Goal: Information Seeking & Learning: Learn about a topic

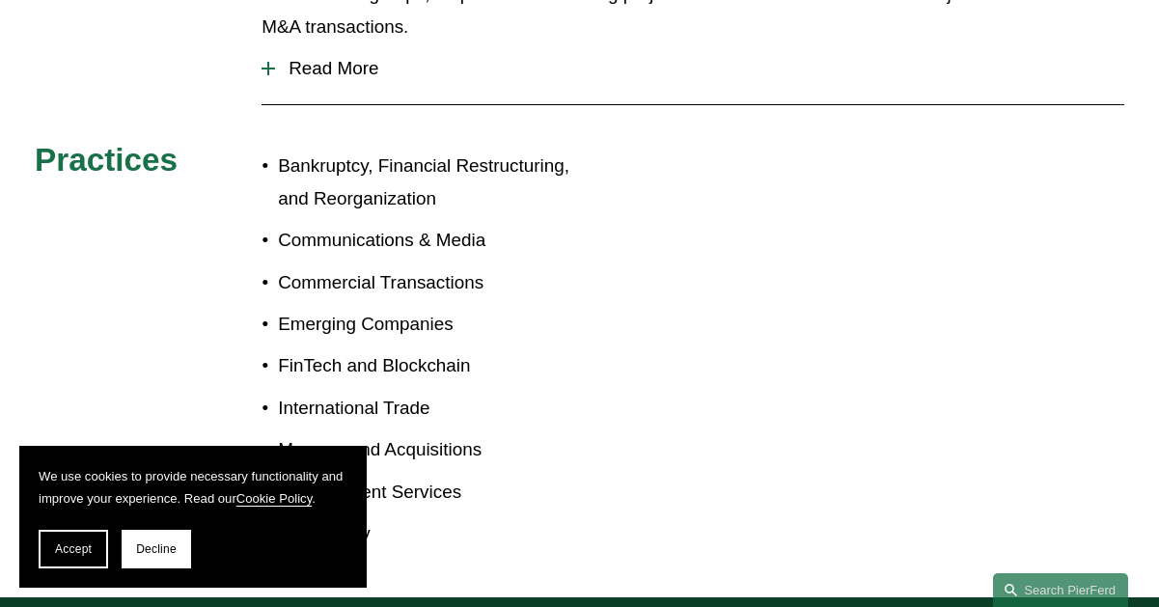
scroll to position [676, 0]
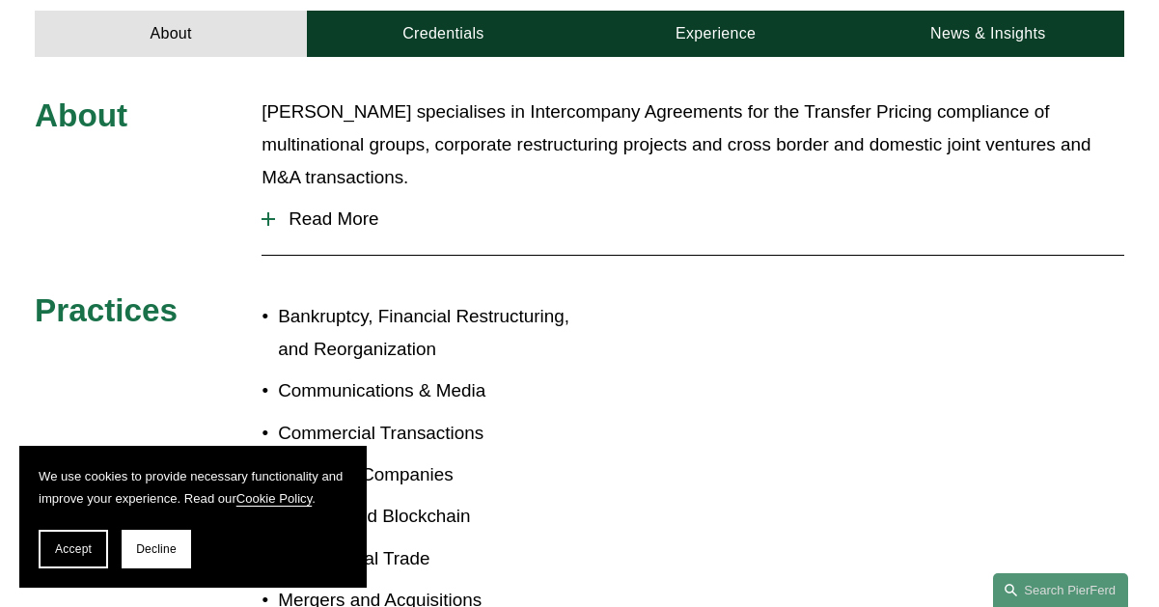
click at [389, 208] on span "Read More" at bounding box center [699, 218] width 849 height 21
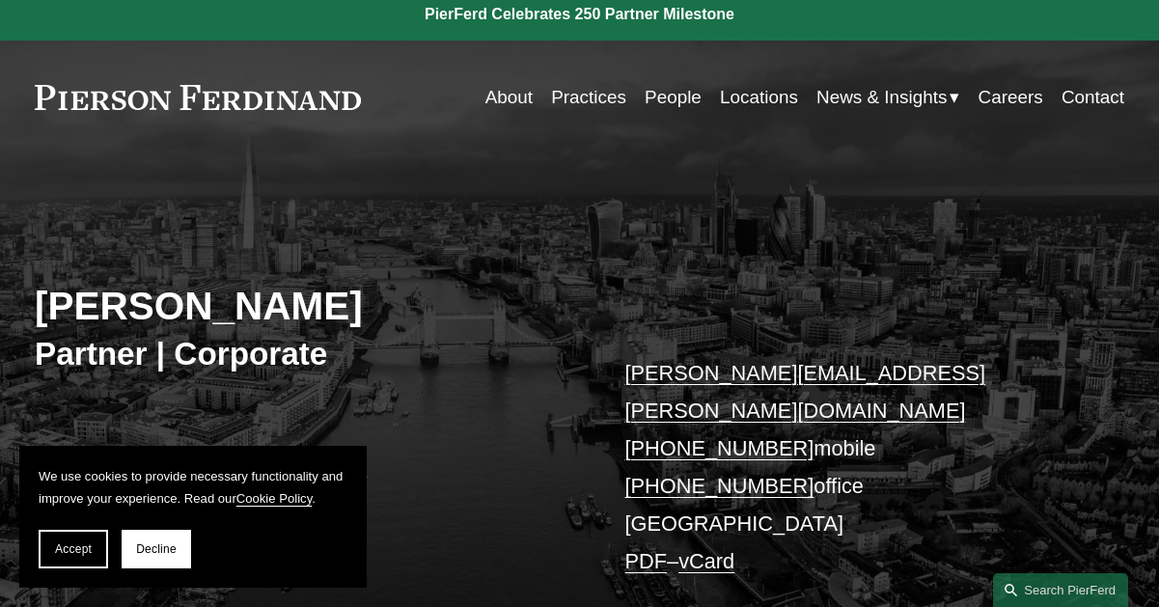
scroll to position [0, 0]
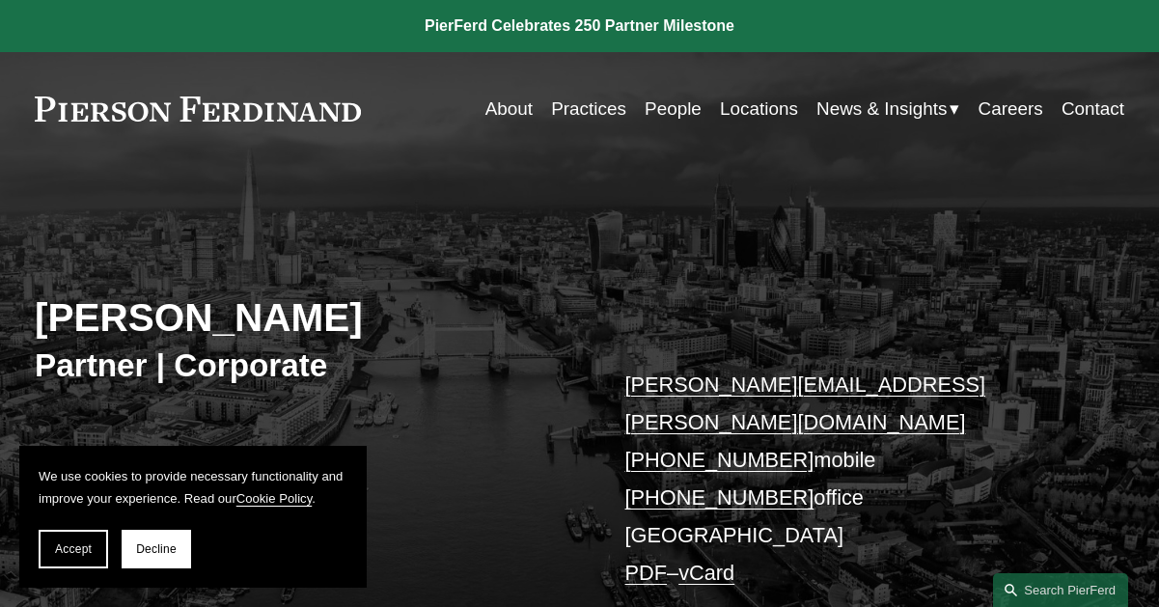
click at [593, 111] on link "Practices" at bounding box center [588, 109] width 75 height 37
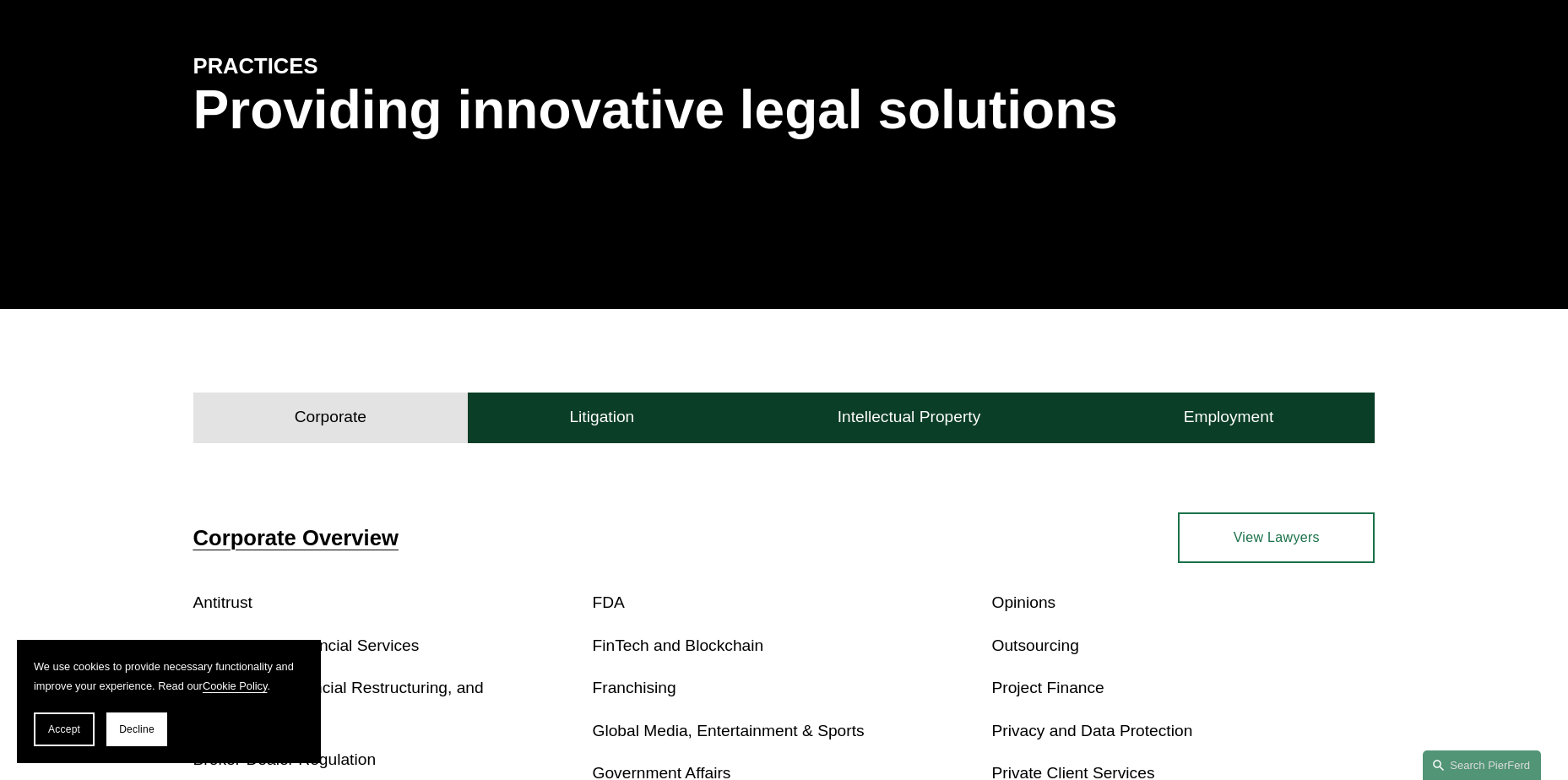
scroll to position [506, 0]
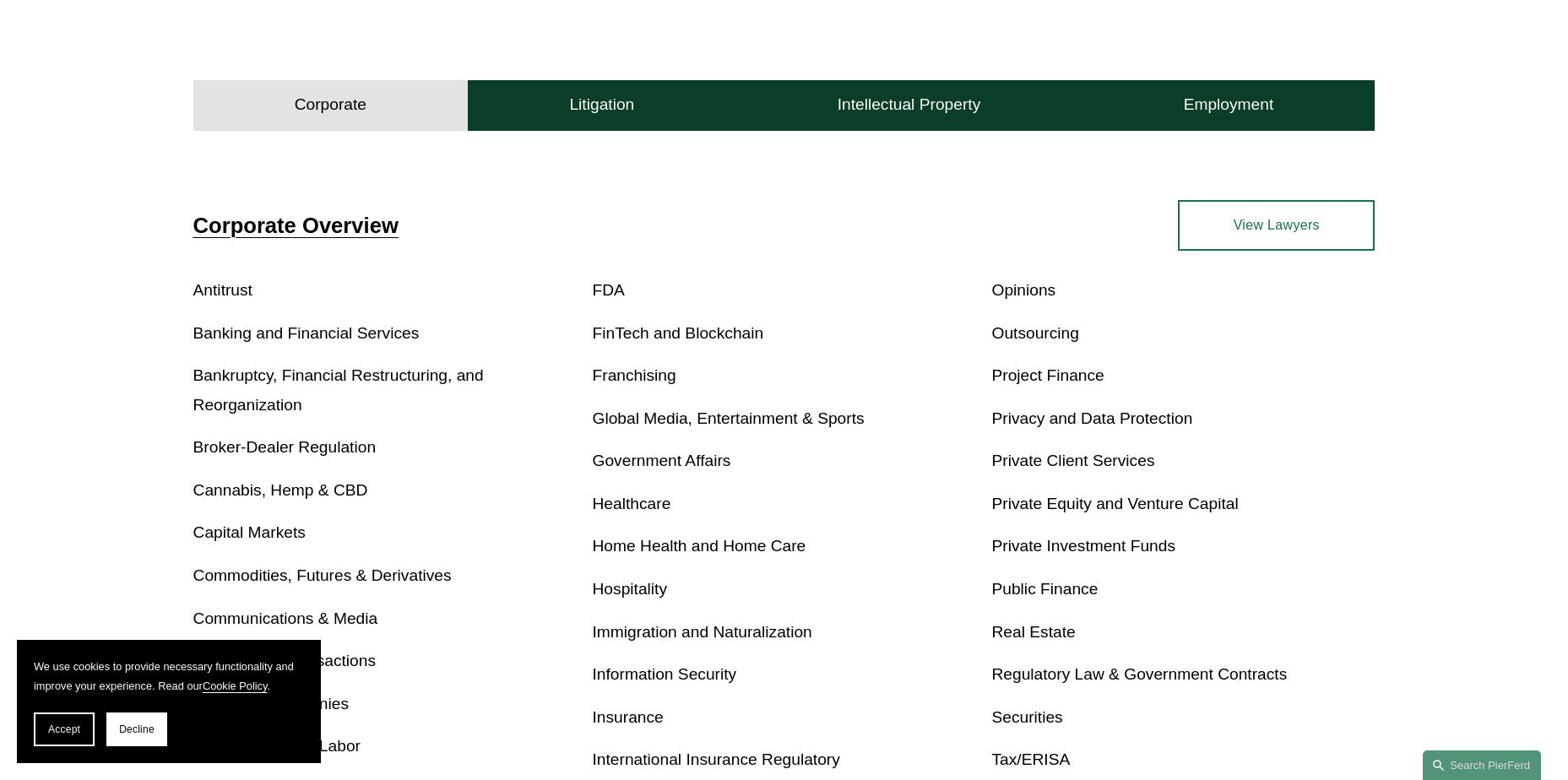
click at [149, 530] on button "Decline" at bounding box center [136, 728] width 60 height 34
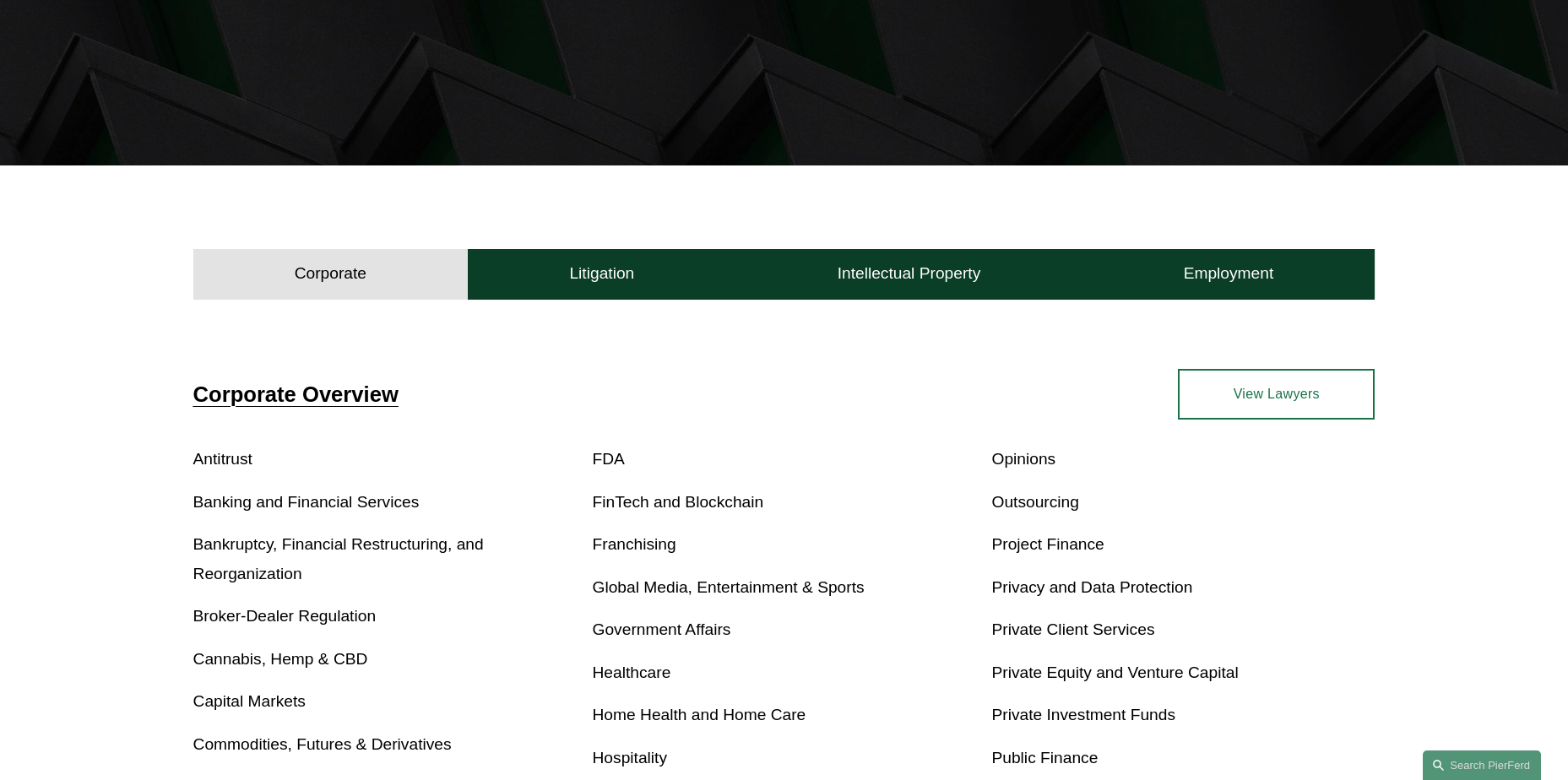
scroll to position [422, 0]
